Goal: Navigation & Orientation: Understand site structure

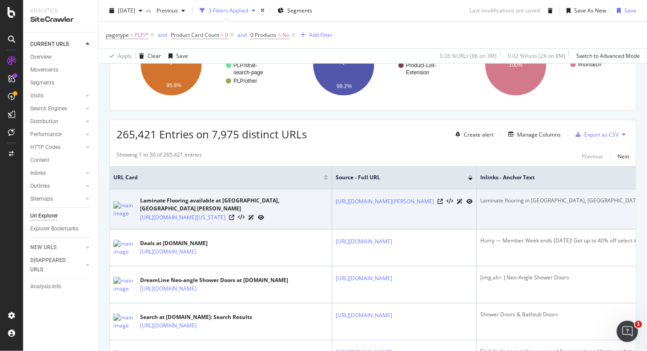
scroll to position [44, 0]
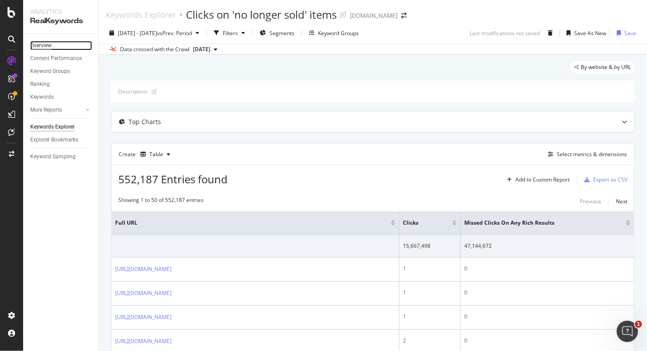
click at [46, 44] on div "Overview" at bounding box center [40, 45] width 21 height 9
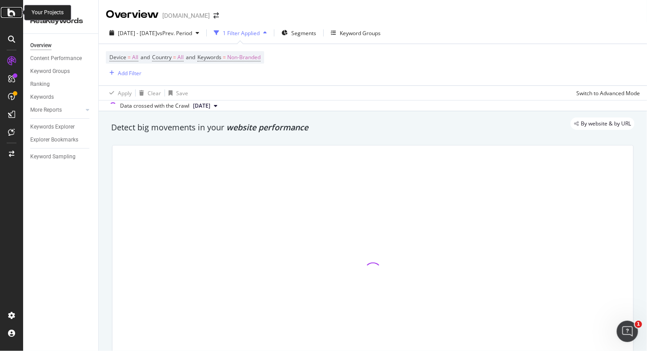
click at [14, 17] on icon at bounding box center [12, 12] width 8 height 11
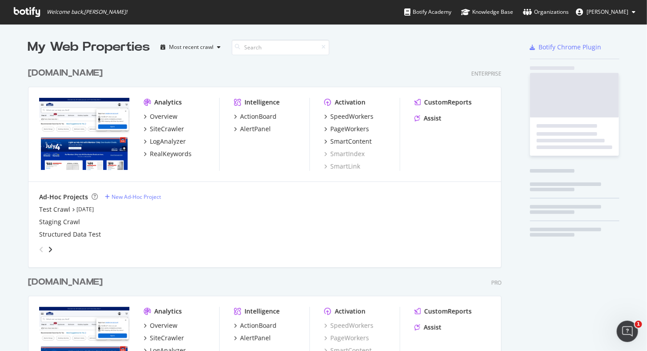
scroll to position [344, 634]
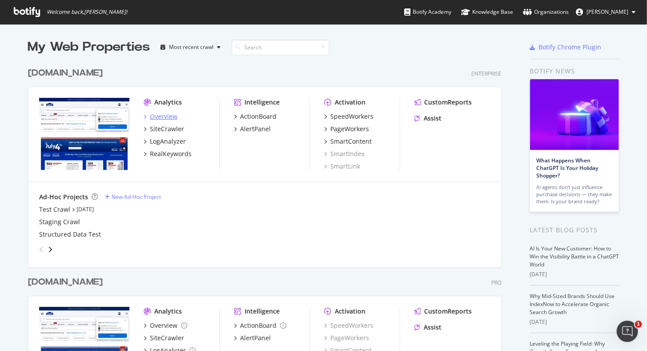
click at [156, 118] on div "Overview" at bounding box center [164, 116] width 28 height 9
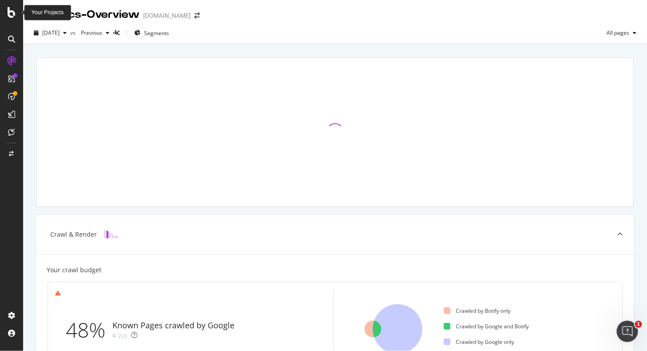
click at [8, 16] on icon at bounding box center [12, 12] width 8 height 11
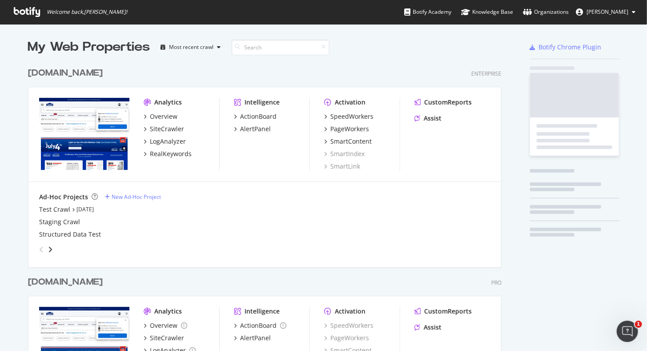
scroll to position [344, 634]
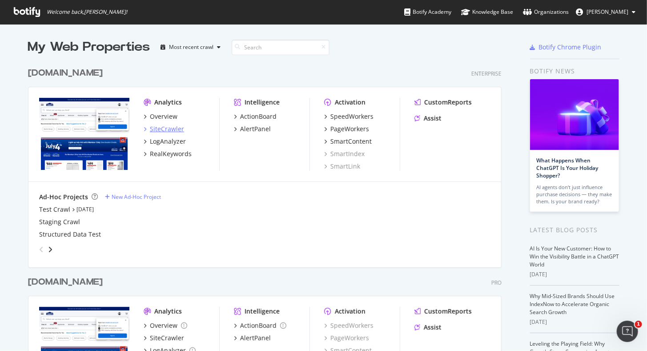
click at [170, 125] on div "SiteCrawler" at bounding box center [167, 129] width 34 height 9
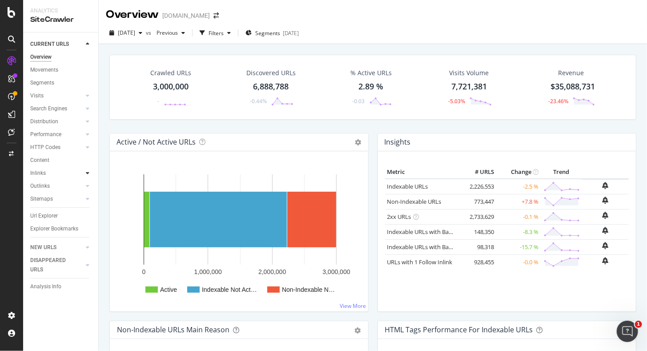
click at [88, 173] on icon at bounding box center [88, 172] width 4 height 5
click at [52, 211] on div "Insights" at bounding box center [43, 211] width 19 height 9
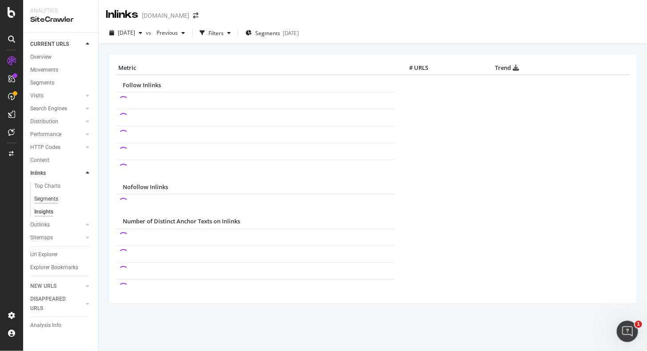
click at [51, 199] on div "Segments" at bounding box center [46, 198] width 24 height 9
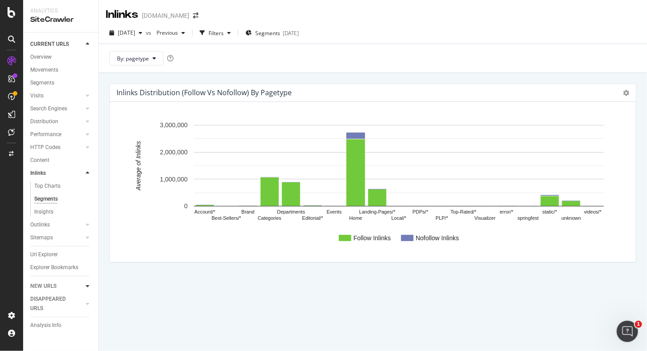
click at [86, 285] on icon at bounding box center [88, 285] width 4 height 5
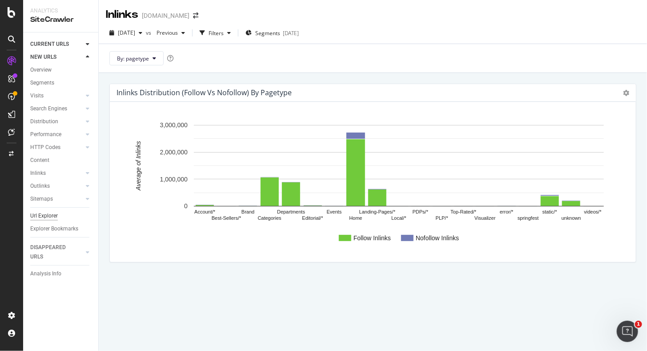
click at [48, 217] on div "Url Explorer" at bounding box center [44, 215] width 28 height 9
